Goal: Task Accomplishment & Management: Complete application form

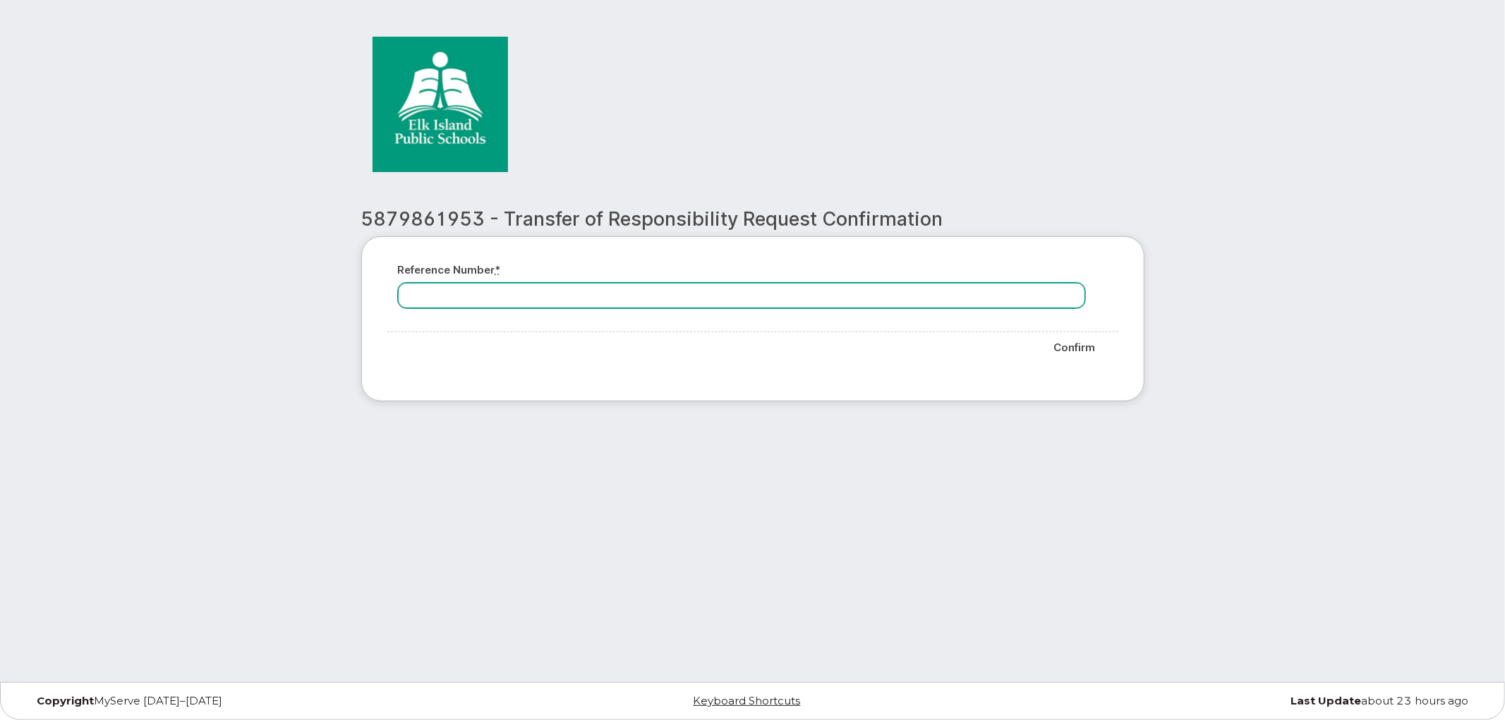
click at [524, 297] on input "Reference number *" at bounding box center [741, 295] width 687 height 25
paste input "REQ-4217543"
type input "REQ-4217543"
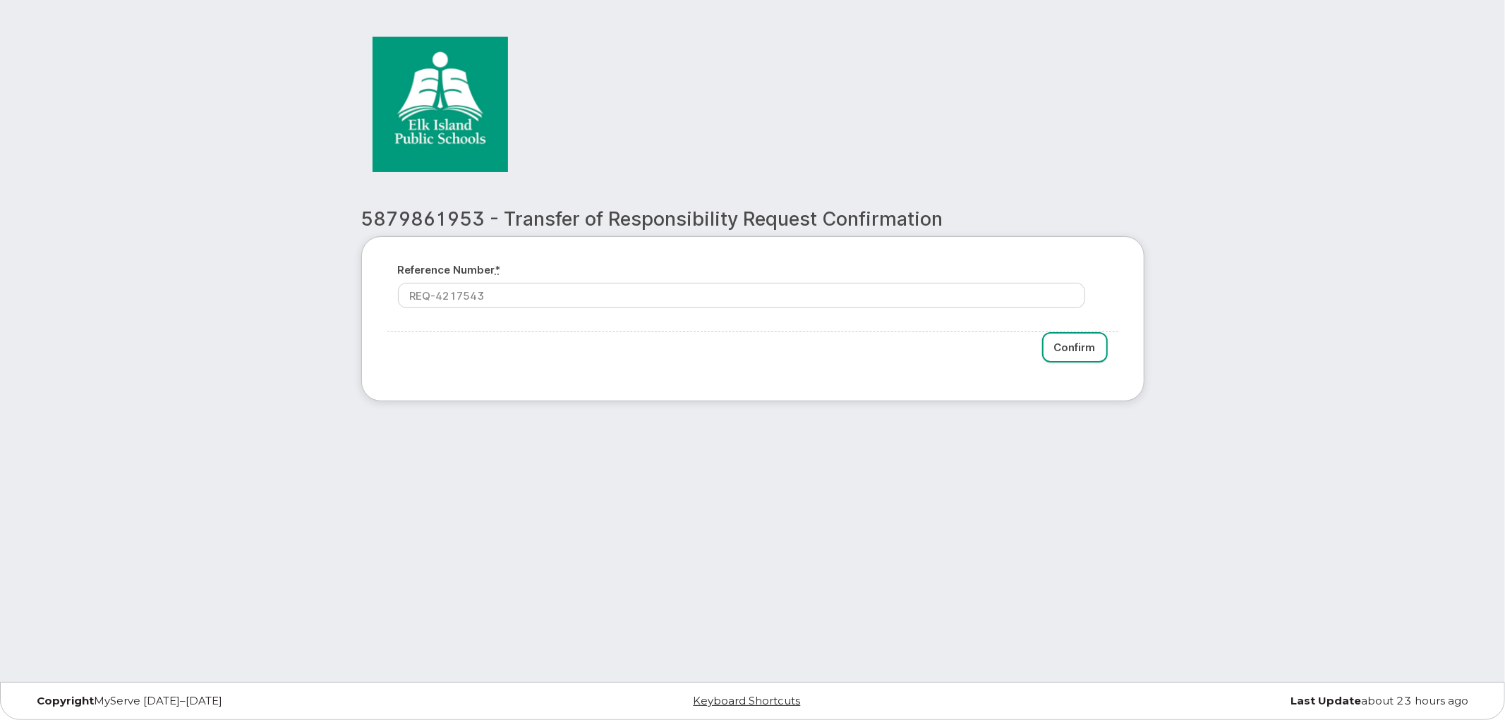
click at [1070, 347] on input "Confirm" at bounding box center [1075, 347] width 66 height 30
type input "Please wait..."
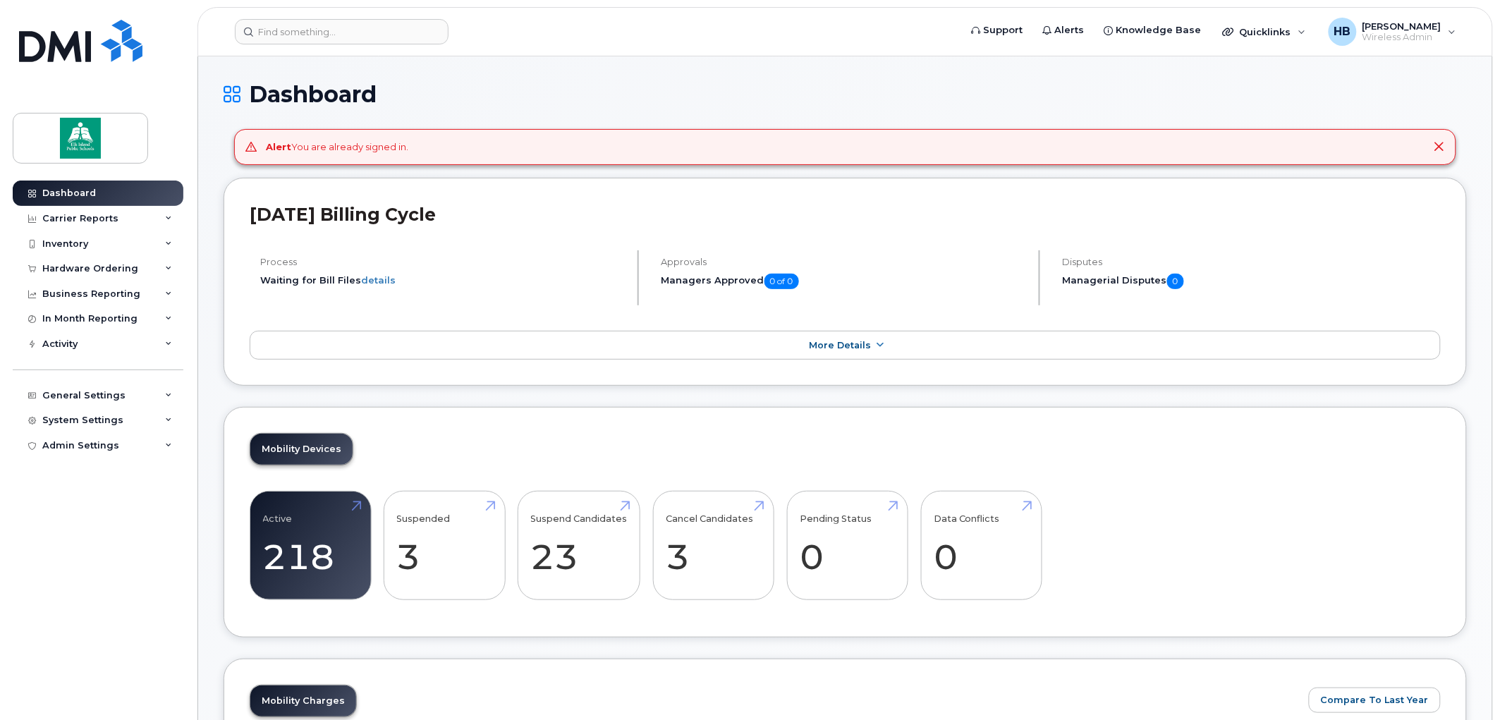
click at [1443, 145] on icon at bounding box center [1439, 146] width 11 height 11
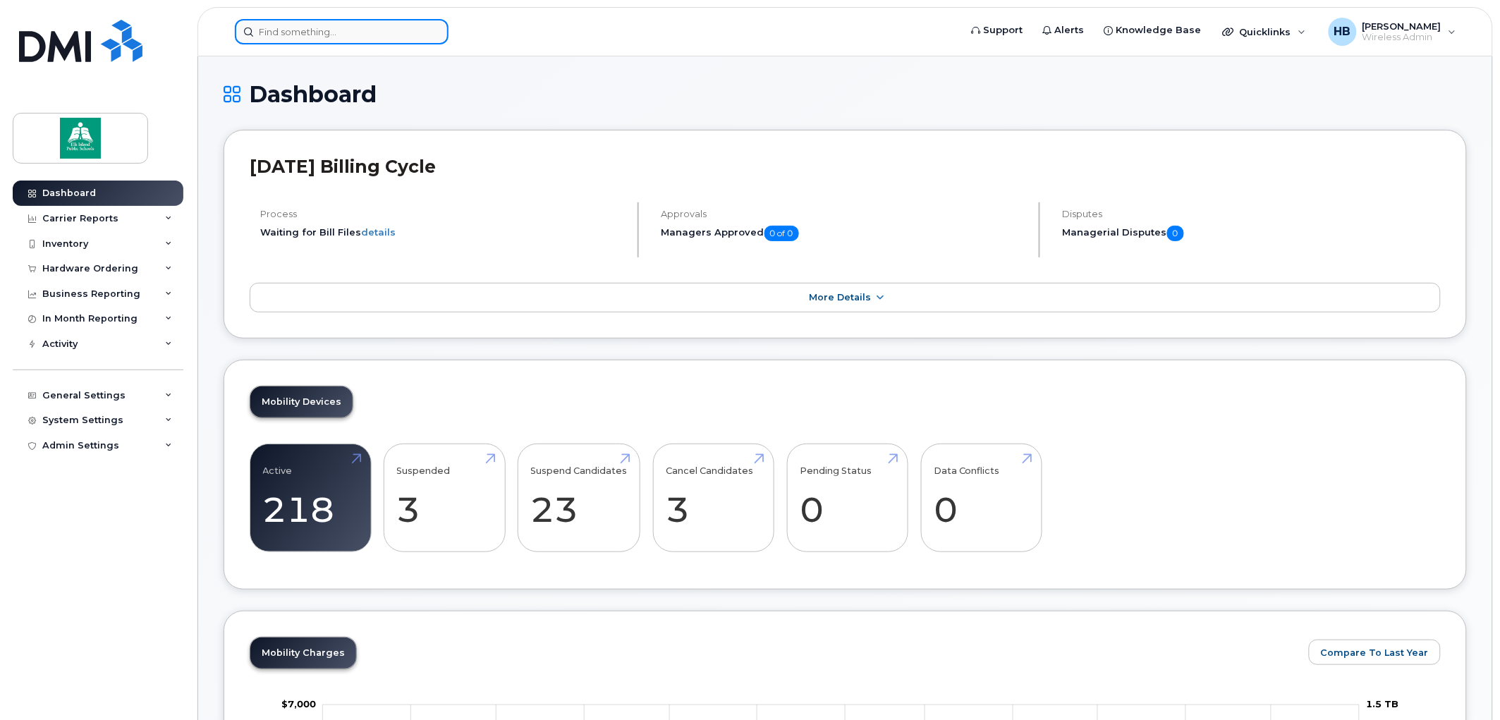
click at [356, 29] on input at bounding box center [342, 31] width 214 height 25
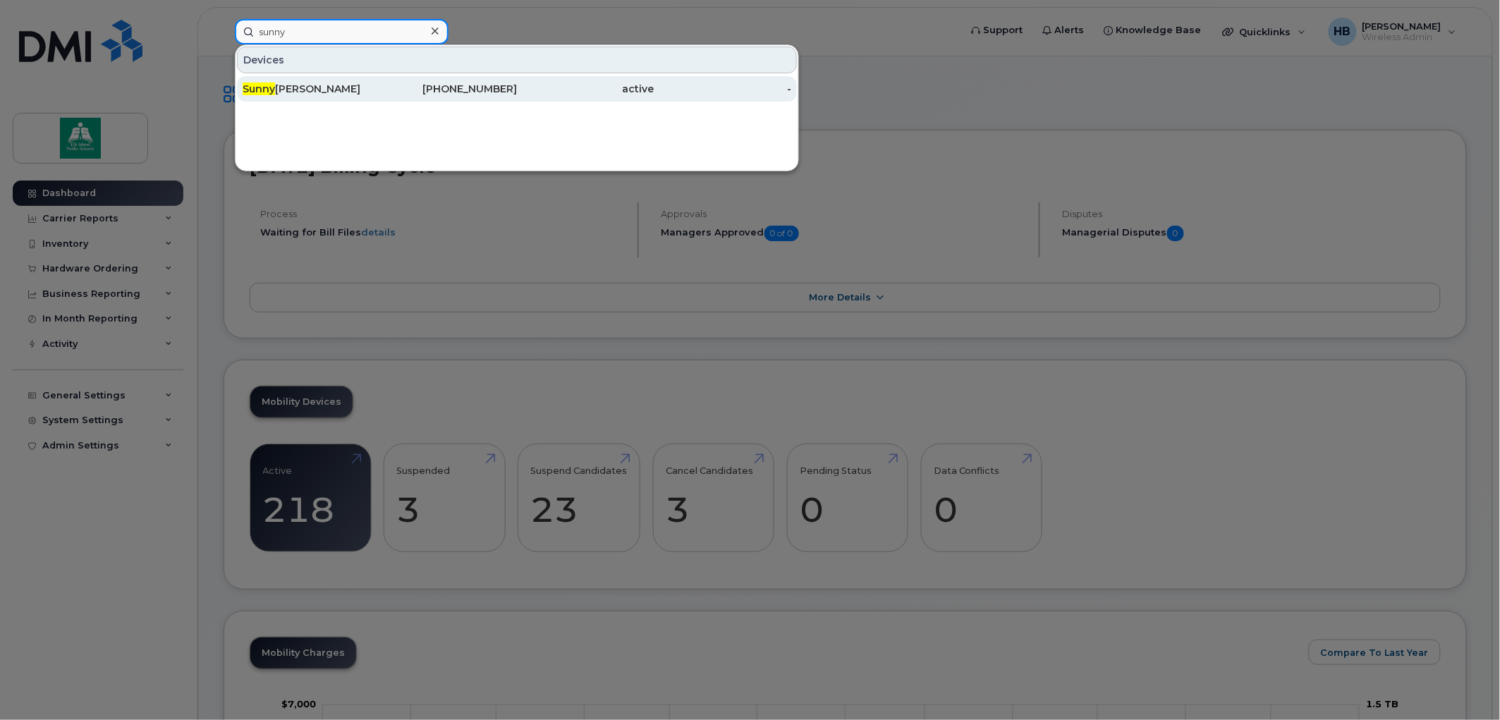
type input "sunny"
click at [355, 87] on div "Sunny Sandhu" at bounding box center [312, 89] width 138 height 14
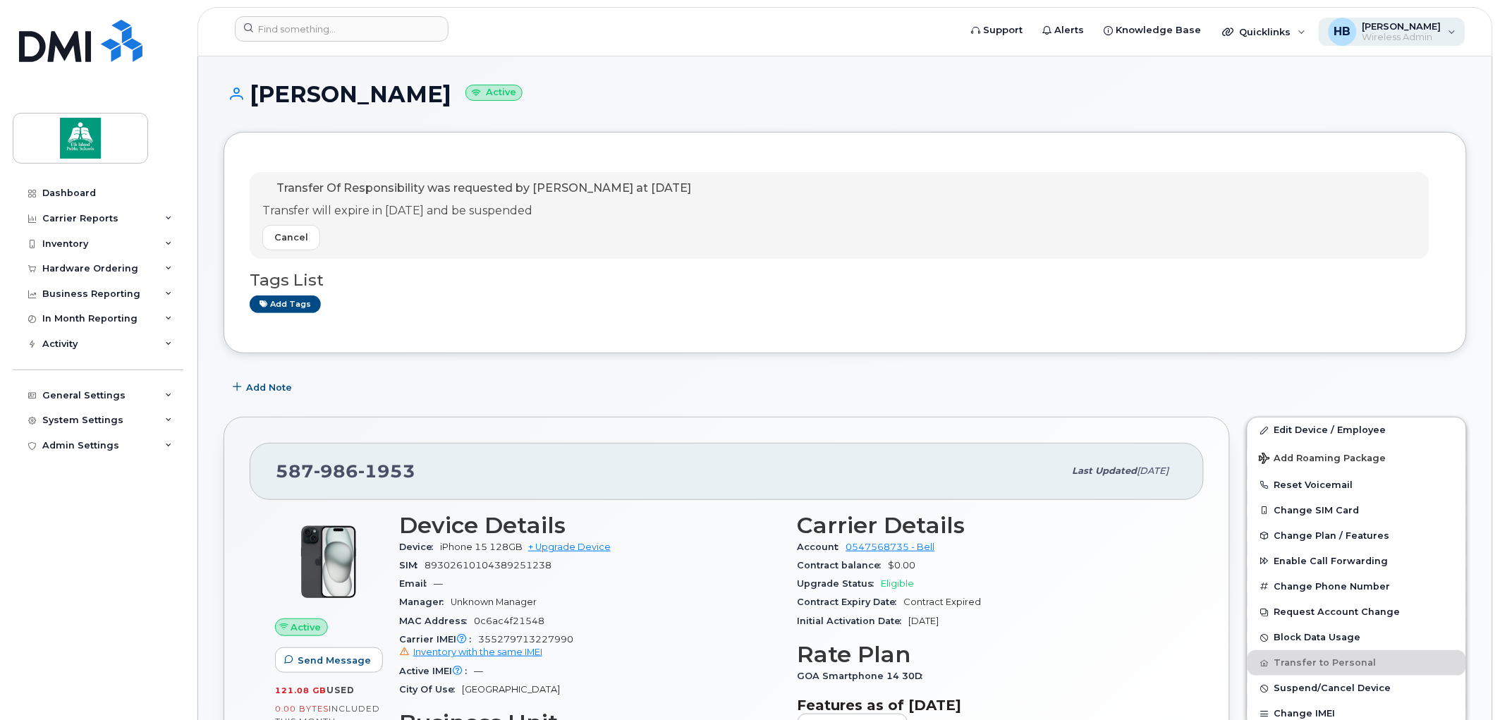
click at [1428, 28] on span "[PERSON_NAME]" at bounding box center [1402, 25] width 79 height 11
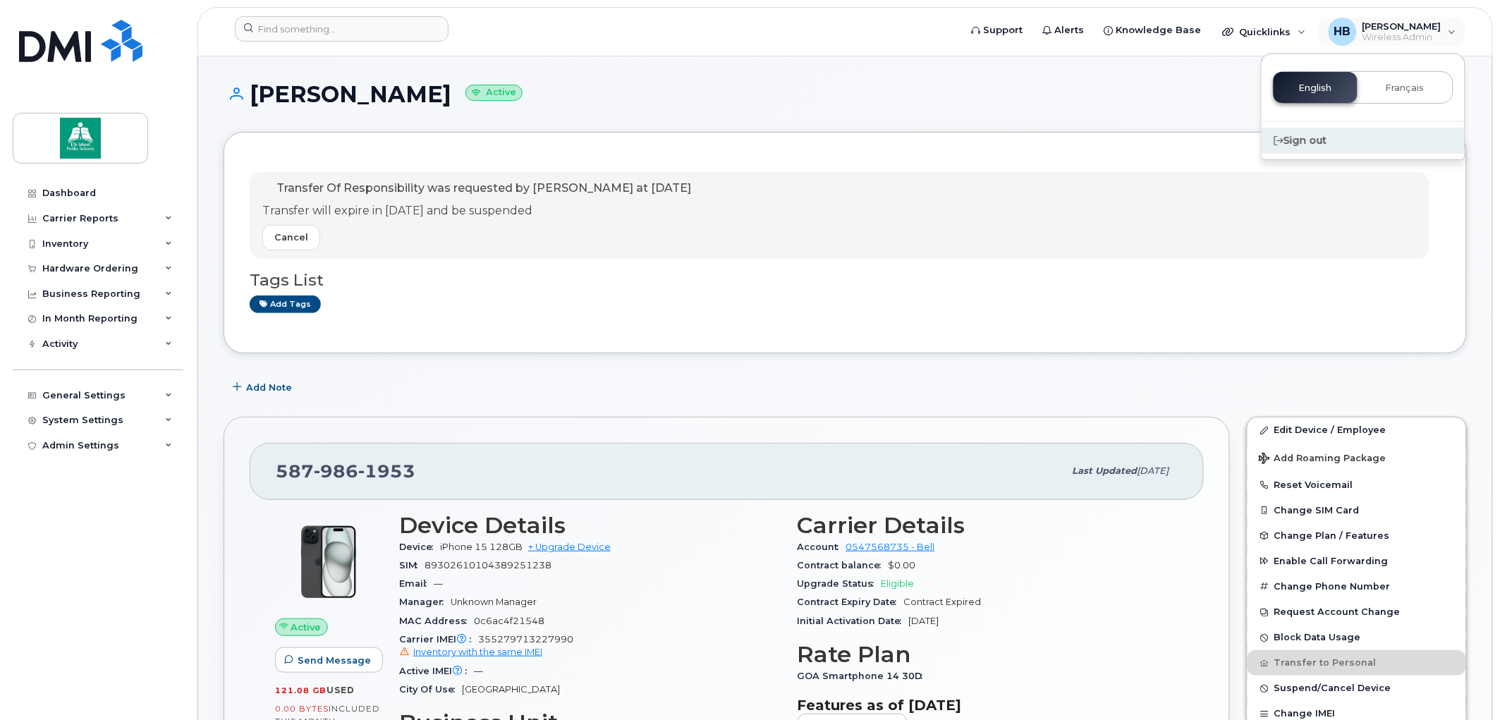
click at [1309, 138] on div "Sign out" at bounding box center [1363, 141] width 203 height 26
